Goal: Task Accomplishment & Management: Use online tool/utility

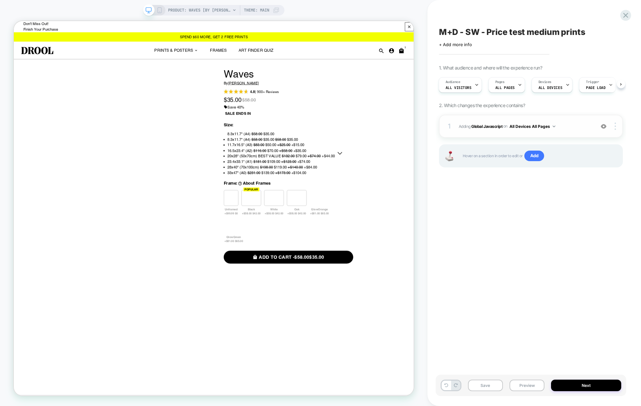
click at [569, 131] on div "1 Adding Global Javascript on All Devices All Pages Add Before Add After Target…" at bounding box center [531, 126] width 184 height 23
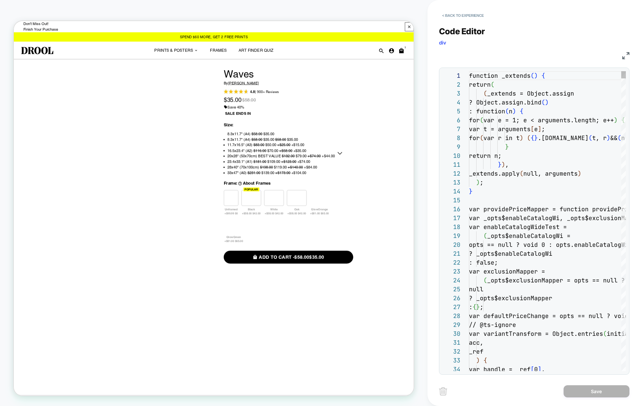
scroll to position [89, 0]
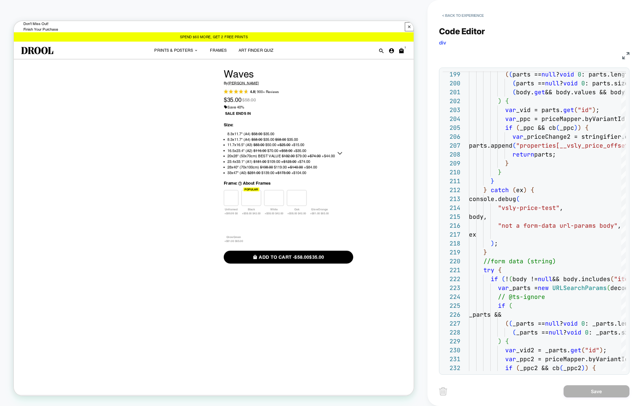
click at [627, 50] on div "JS" at bounding box center [534, 54] width 190 height 11
click at [627, 52] on img at bounding box center [625, 55] width 7 height 7
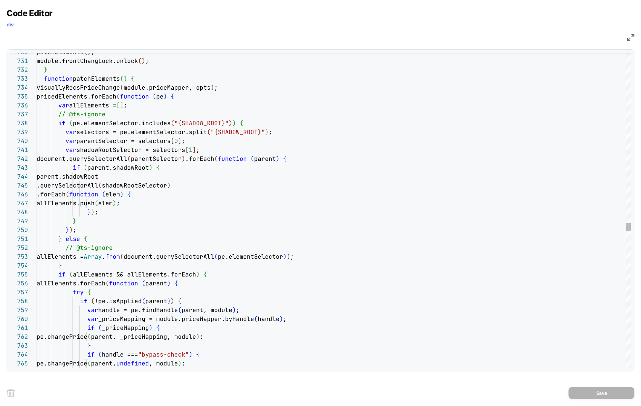
scroll to position [0, 164]
type textarea "**********"
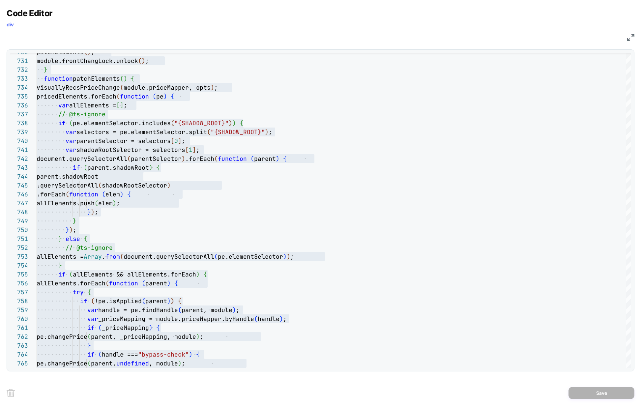
click at [630, 39] on img at bounding box center [630, 37] width 7 height 7
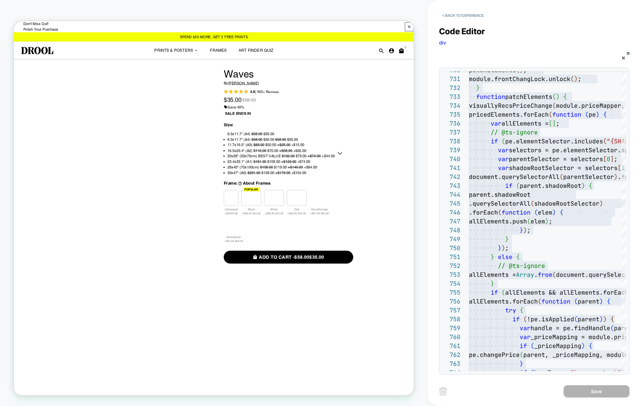
click at [463, 9] on div "< Back to experience" at bounding box center [545, 10] width 213 height 20
click at [463, 14] on button "< Back to experience" at bounding box center [463, 15] width 48 height 11
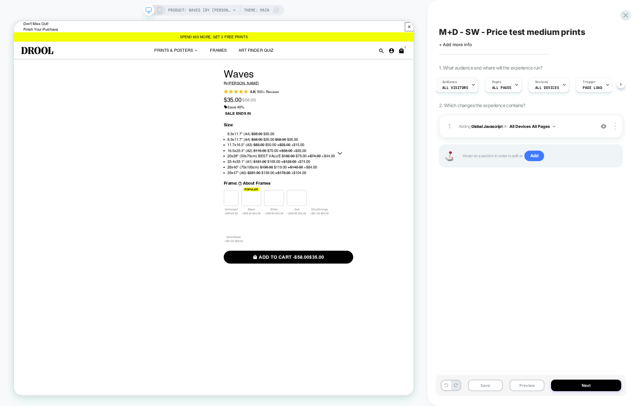
scroll to position [0, 2]
click at [458, 87] on span "All Visitors" at bounding box center [456, 87] width 26 height 5
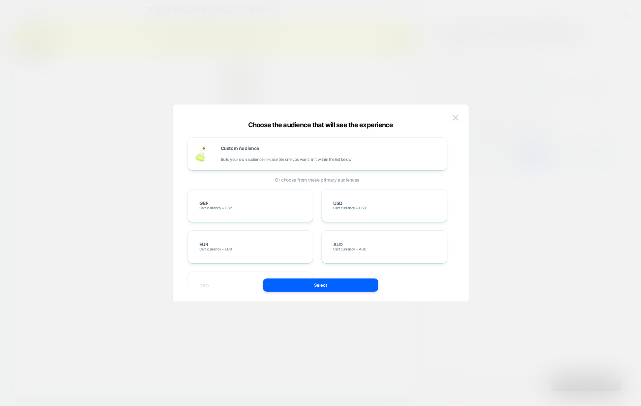
click at [457, 74] on div at bounding box center [320, 203] width 641 height 406
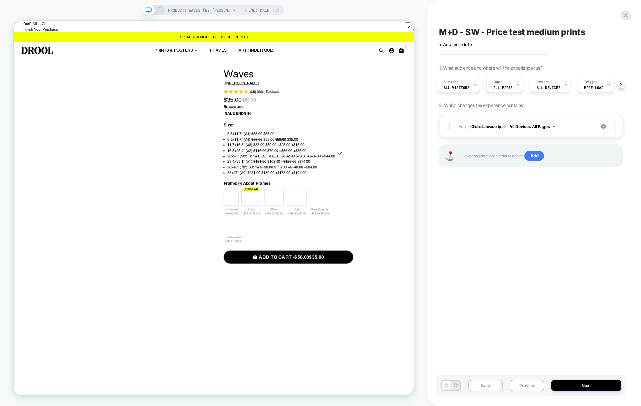
click at [549, 127] on button "All Devices All Pages" at bounding box center [532, 126] width 46 height 8
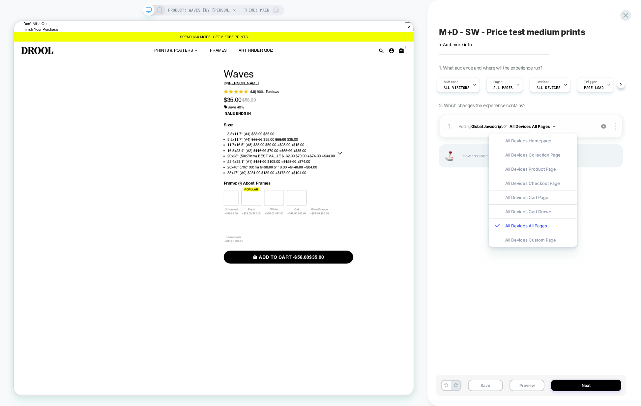
click at [571, 125] on span "Adding Global Javascript on All Devices All Pages" at bounding box center [525, 126] width 133 height 8
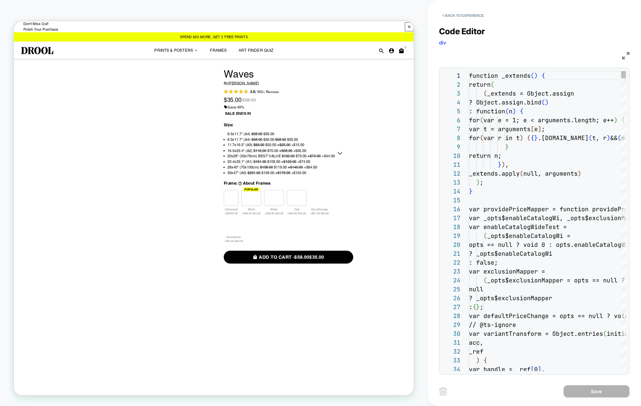
scroll to position [89, 0]
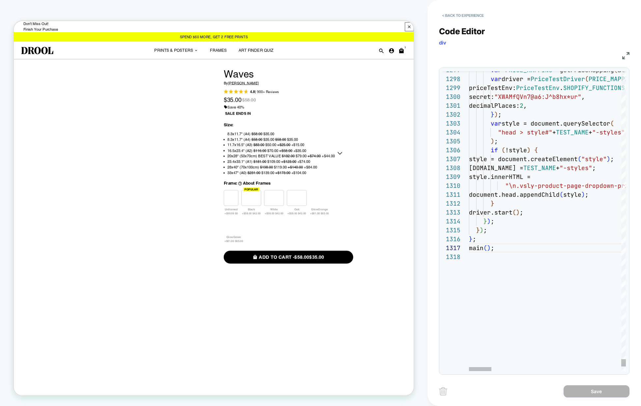
type textarea "**********"
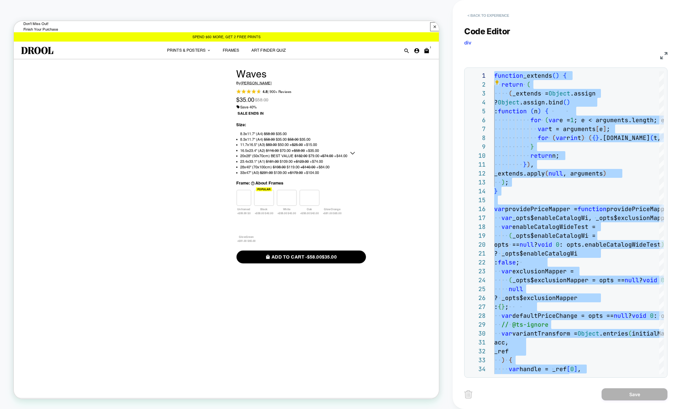
click at [478, 14] on button "< Back to experience" at bounding box center [488, 15] width 48 height 11
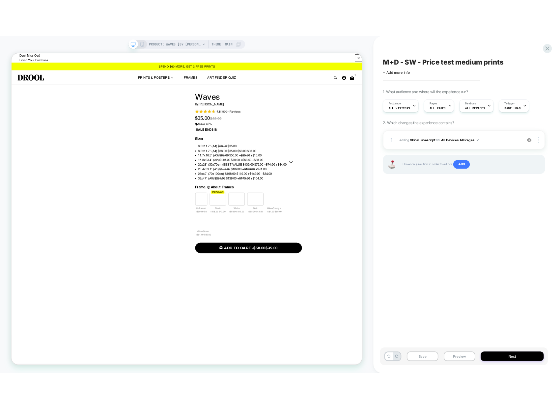
scroll to position [0, 0]
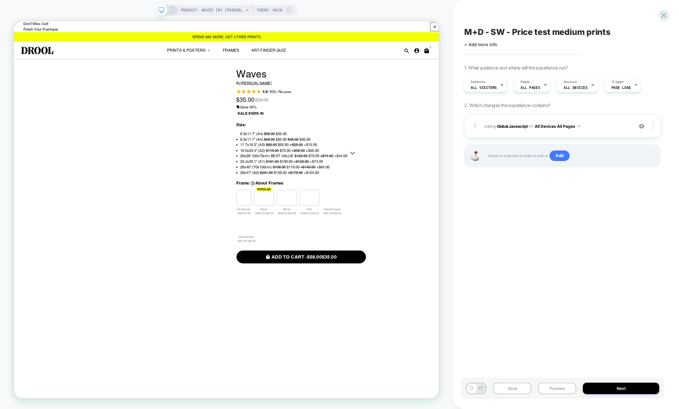
click at [640, 16] on div "M+D - SW - Price test medium prints Click to edit experience details + Add more…" at bounding box center [566, 204] width 226 height 409
click at [640, 14] on icon at bounding box center [663, 15] width 9 height 9
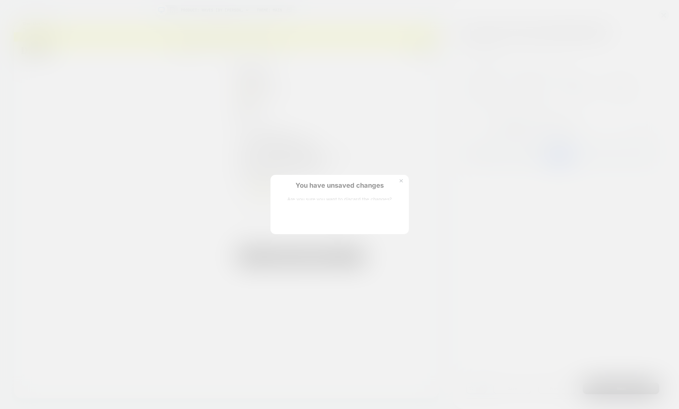
click at [281, 222] on div "You have unsaved changes Are you sure you want to discard the changes? Discard …" at bounding box center [339, 204] width 138 height 59
click at [290, 214] on button "Discard Changes" at bounding box center [306, 220] width 59 height 20
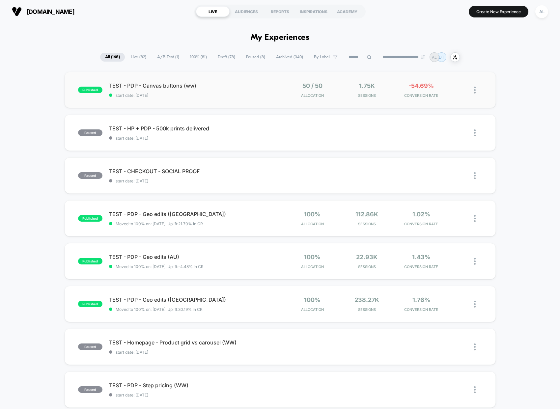
click at [263, 81] on div "published TEST - PDP - Canvas buttons (ww) start date: [DATE] 50 / 50 Allocatio…" at bounding box center [280, 90] width 431 height 36
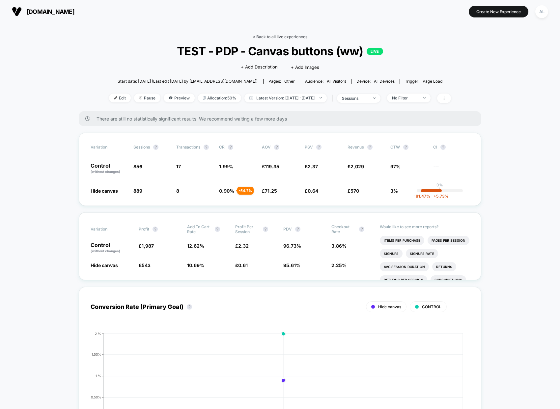
click at [267, 37] on link "< Back to all live experiences" at bounding box center [280, 36] width 55 height 5
